Goal: Find specific page/section: Find specific page/section

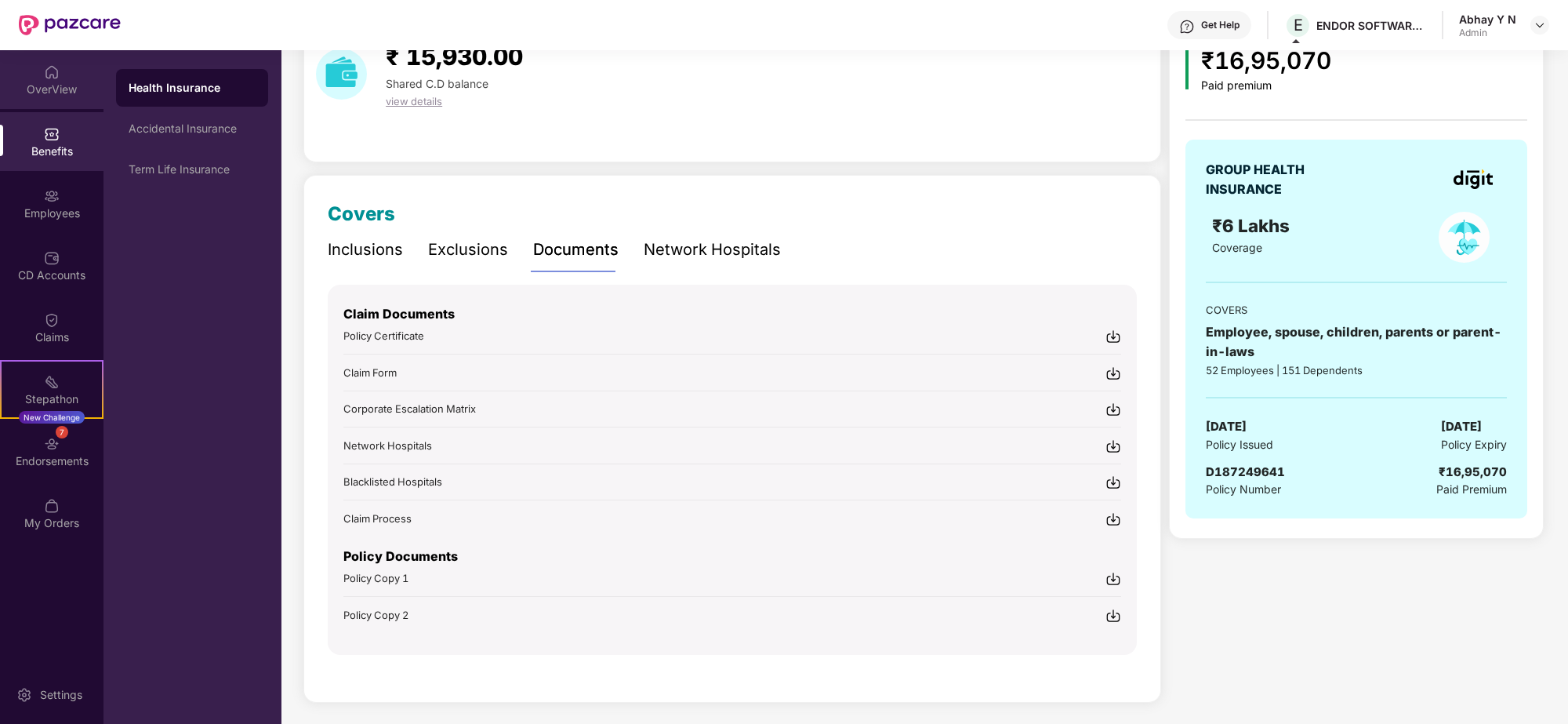
click at [55, 86] on div "OverView" at bounding box center [51, 89] width 104 height 16
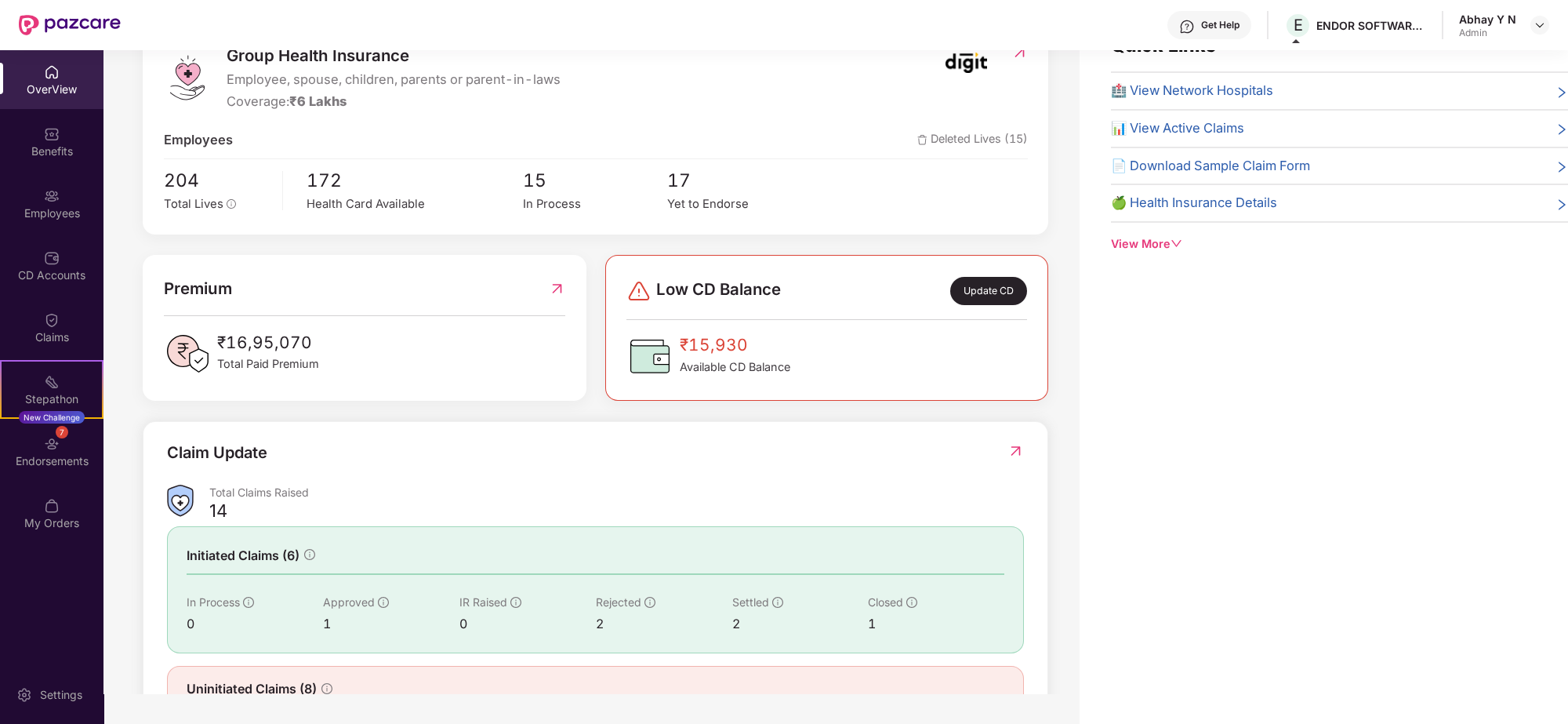
scroll to position [252, 0]
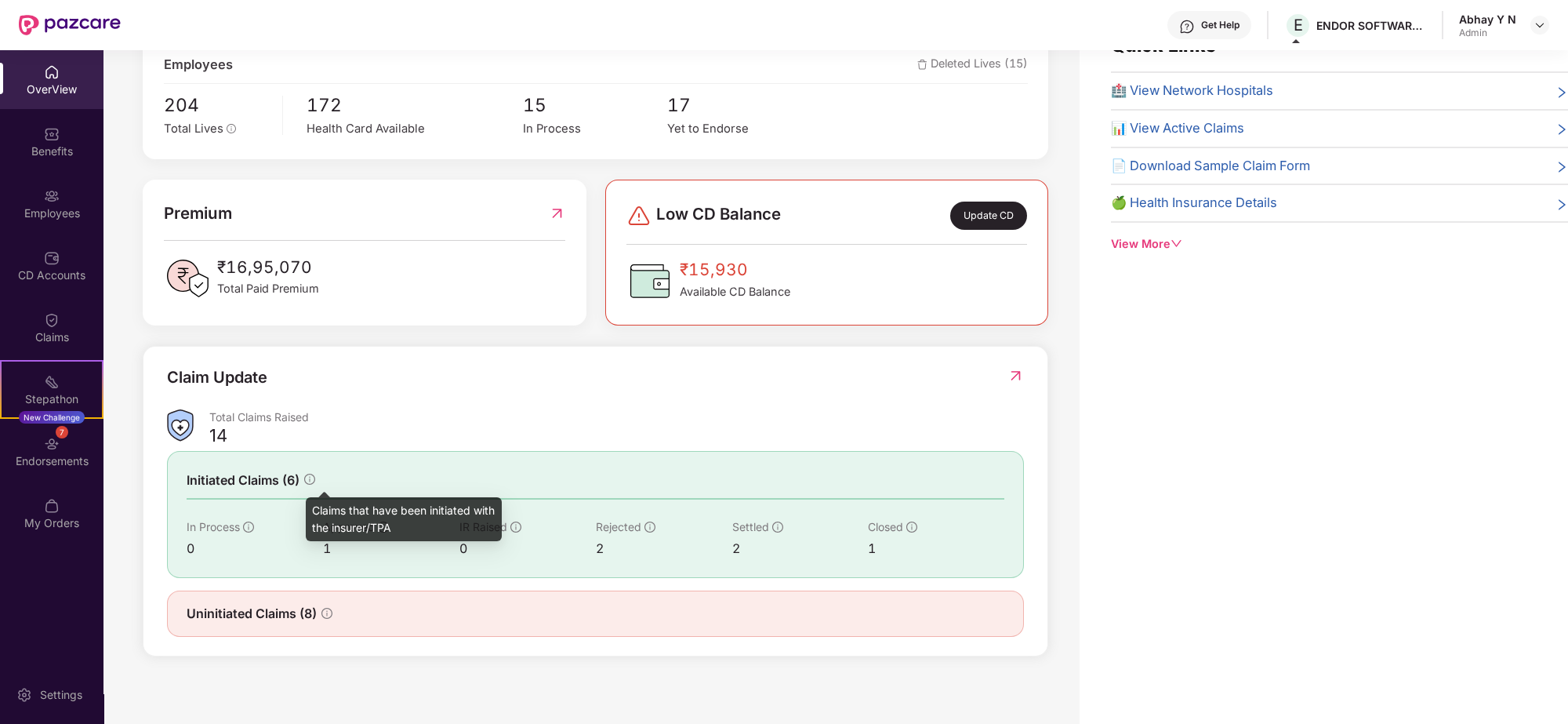
click at [308, 480] on icon "info-circle" at bounding box center [309, 479] width 11 height 11
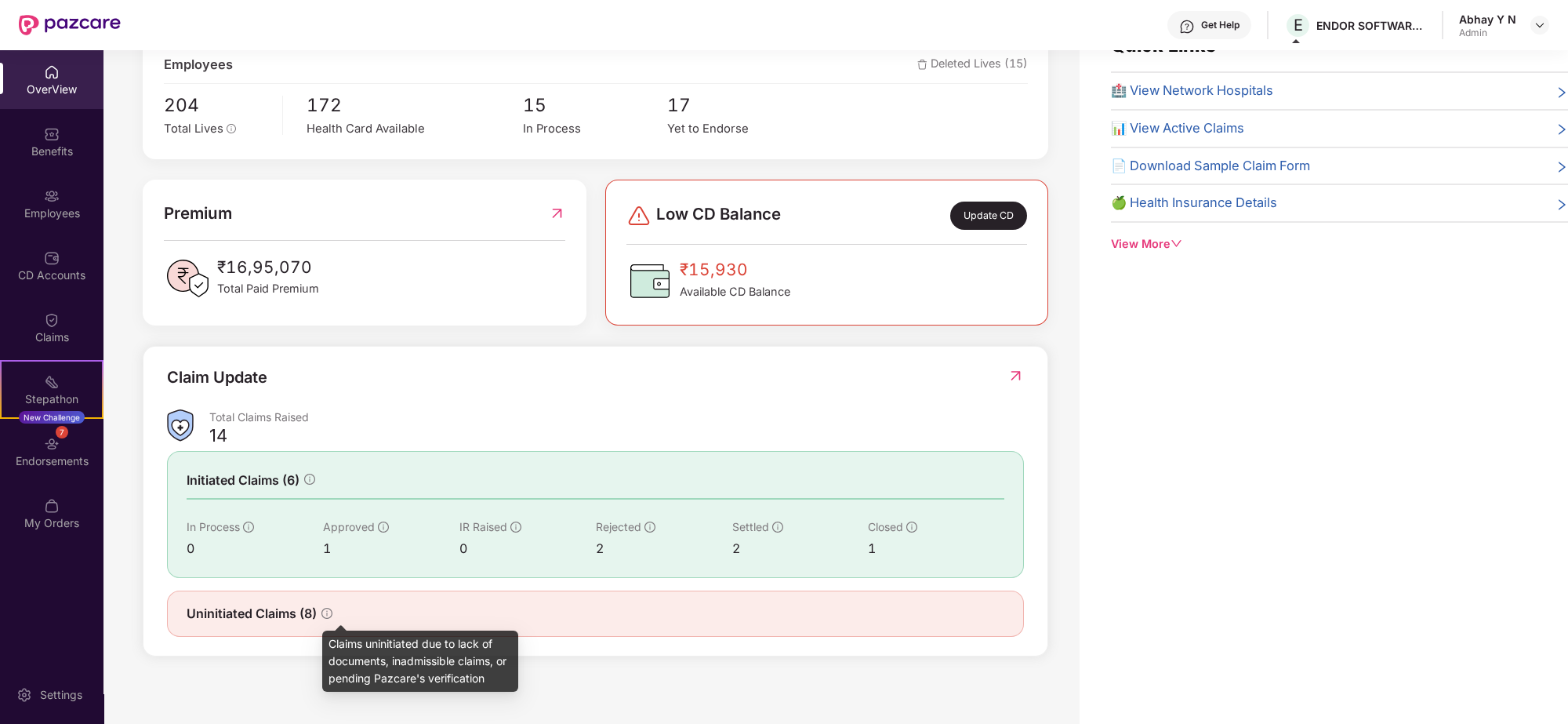
click at [327, 613] on icon "info-circle" at bounding box center [327, 613] width 11 height 11
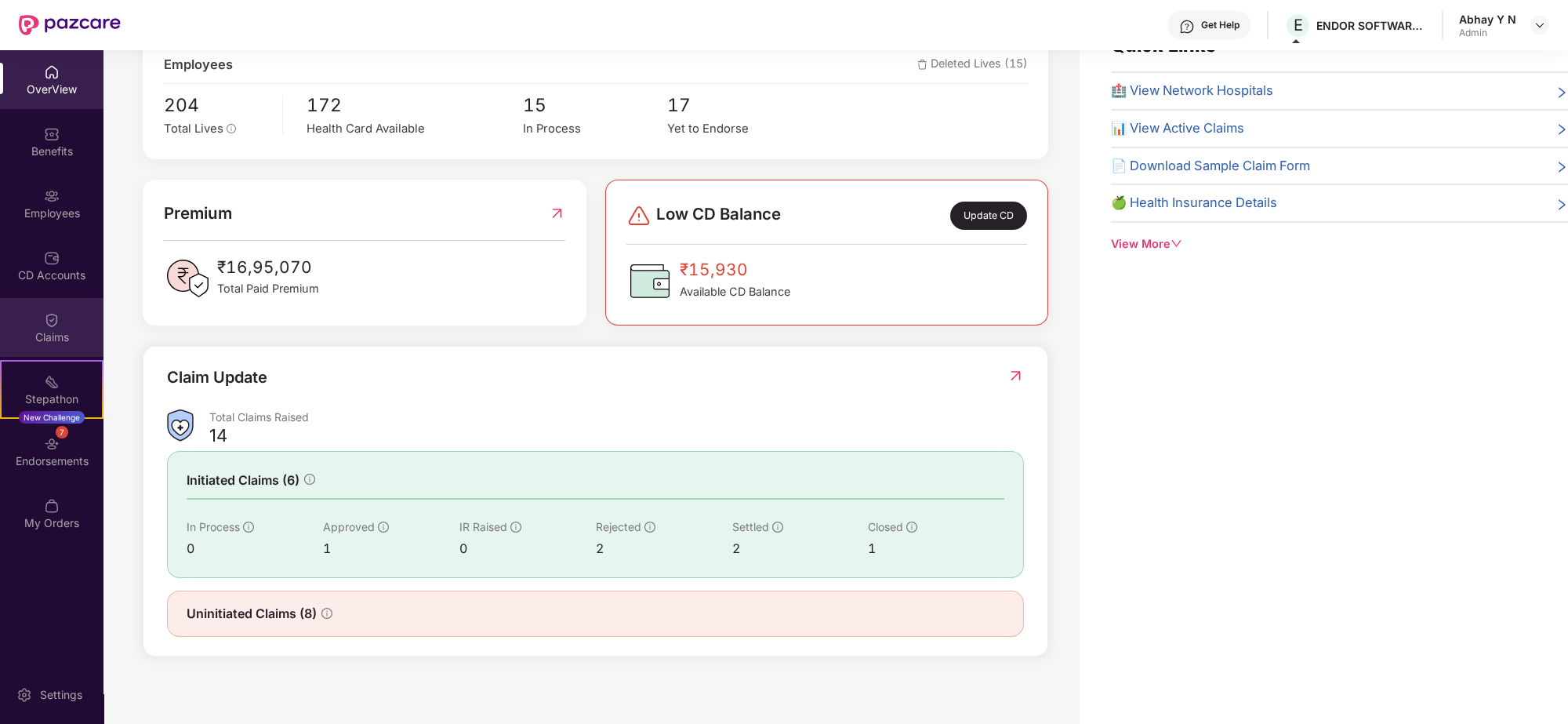
click at [64, 310] on div "Claims" at bounding box center [51, 327] width 104 height 59
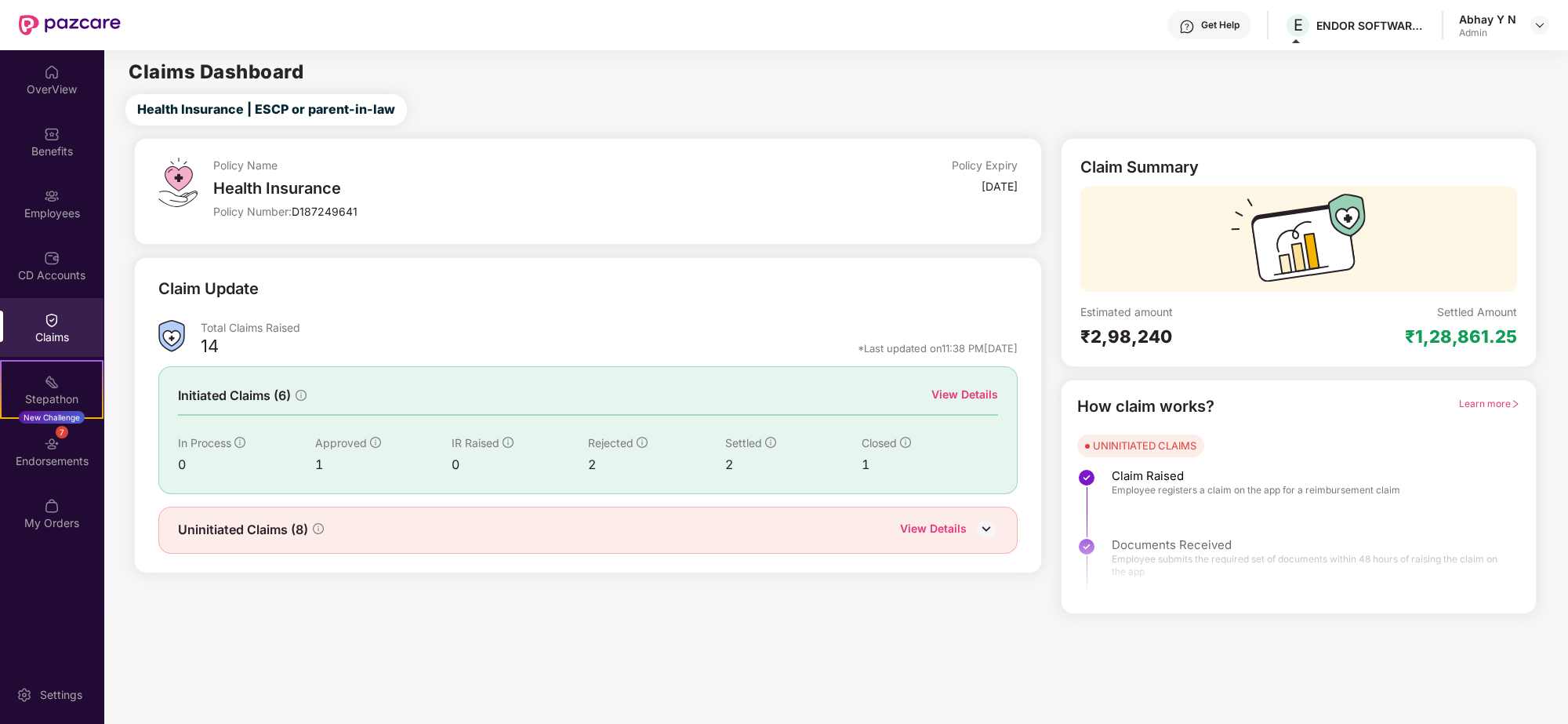
click at [173, 330] on img at bounding box center [172, 335] width 27 height 32
